Goal: Task Accomplishment & Management: Use online tool/utility

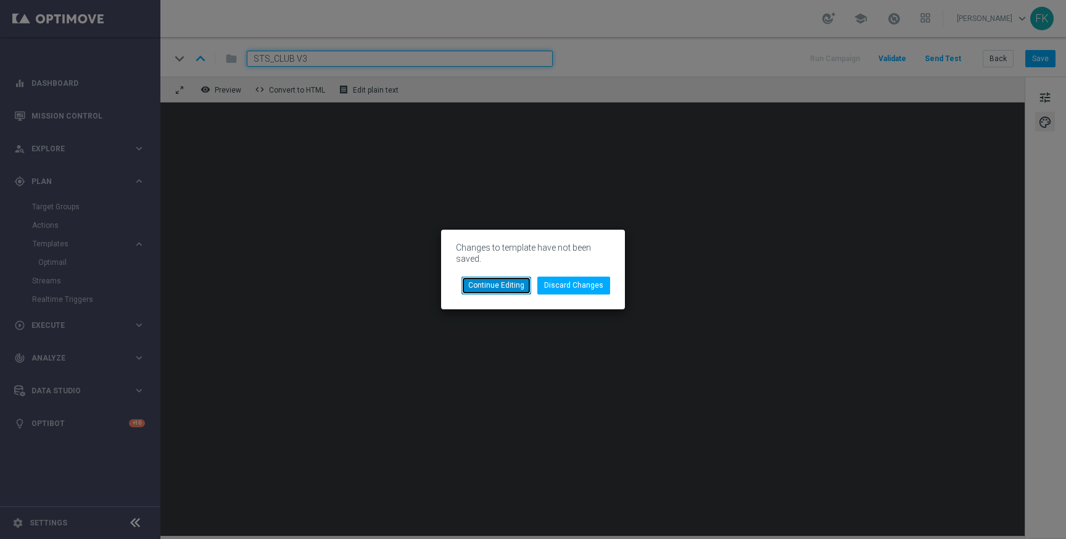
click at [523, 287] on button "Continue Editing" at bounding box center [496, 284] width 70 height 17
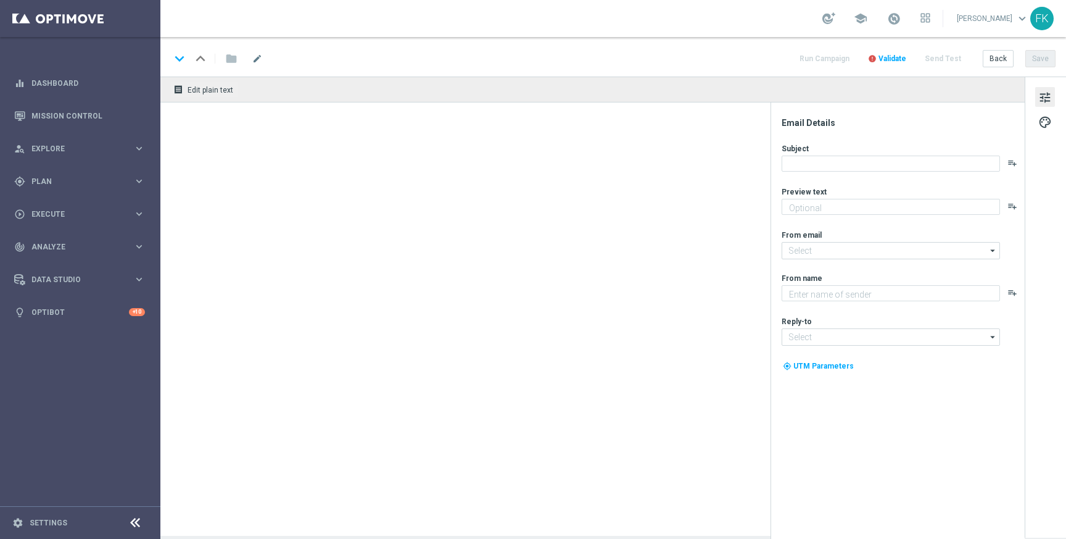
type textarea "Bonus za regularną grę w STS! 😎"
type textarea "STS"
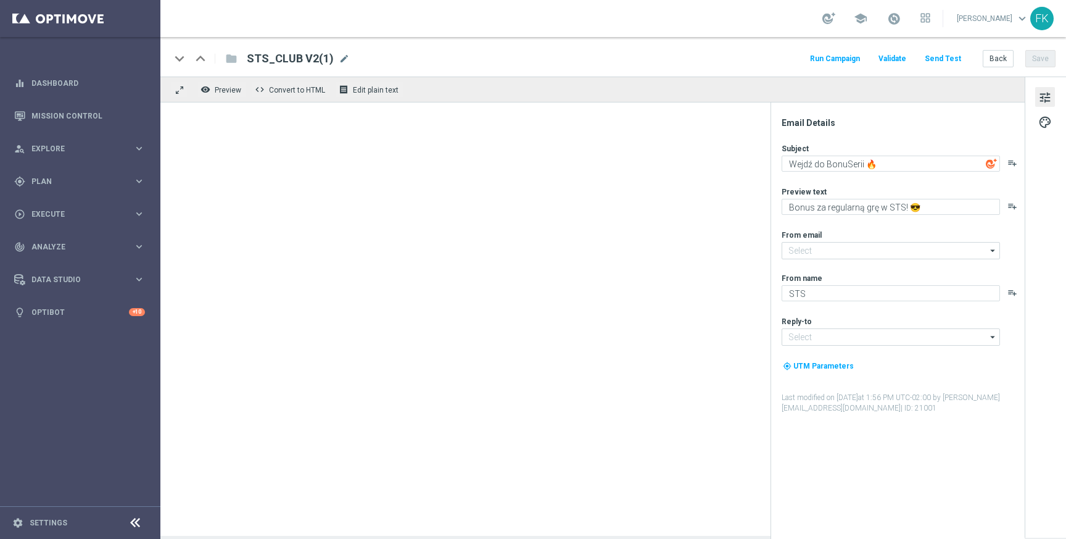
type input "[EMAIL_ADDRESS][DOMAIN_NAME]"
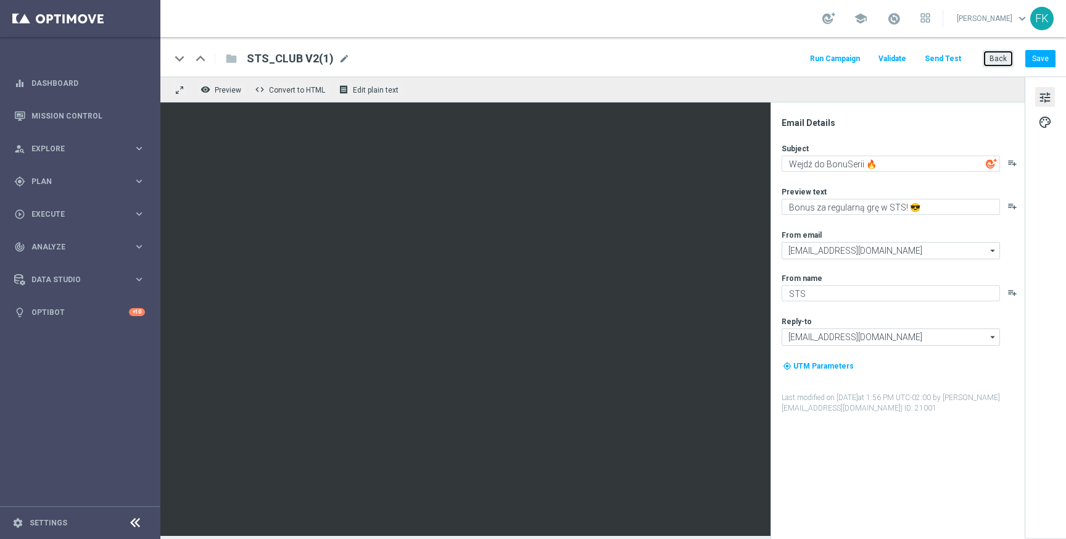
click at [994, 55] on button "Back" at bounding box center [998, 58] width 31 height 17
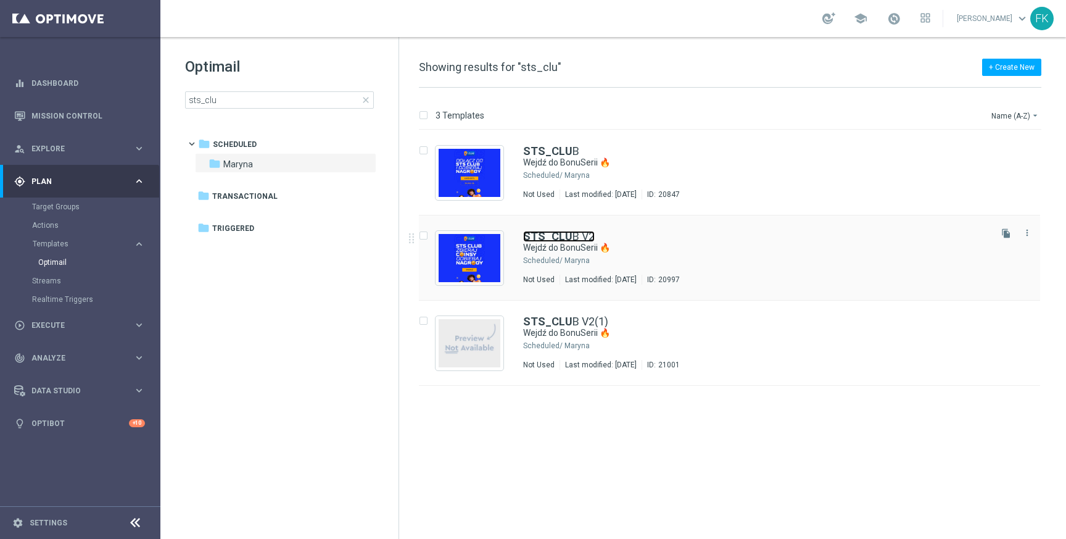
click at [547, 232] on b "STS_CLU" at bounding box center [547, 235] width 49 height 13
